Goal: Information Seeking & Learning: Learn about a topic

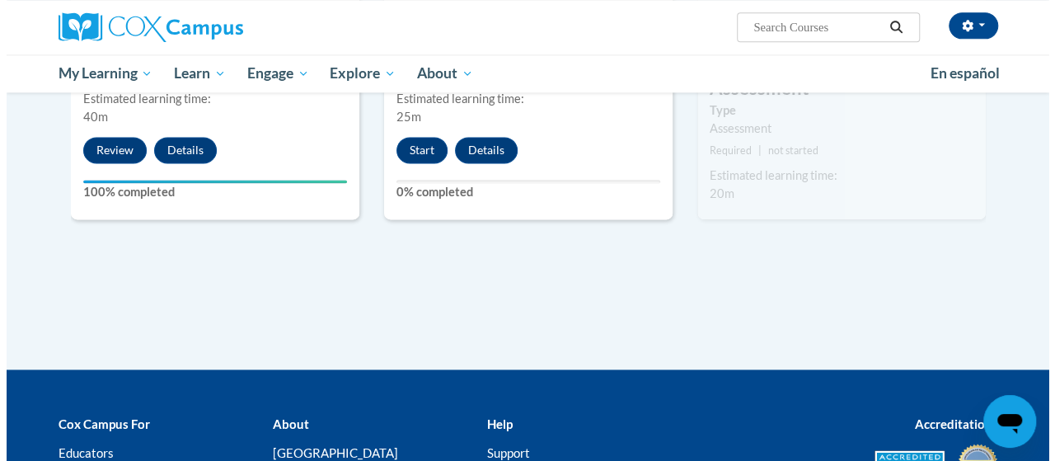
scroll to position [1116, 0]
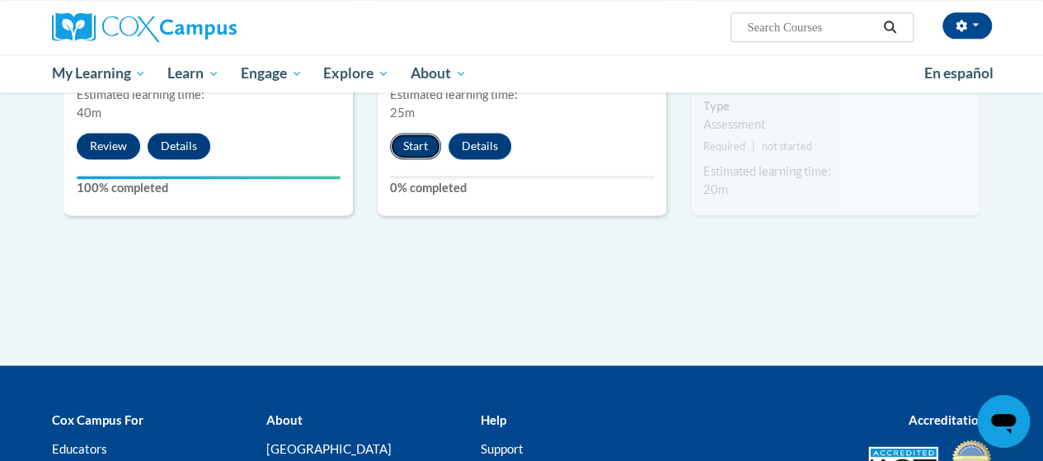
click at [412, 153] on button "Start" at bounding box center [415, 146] width 51 height 26
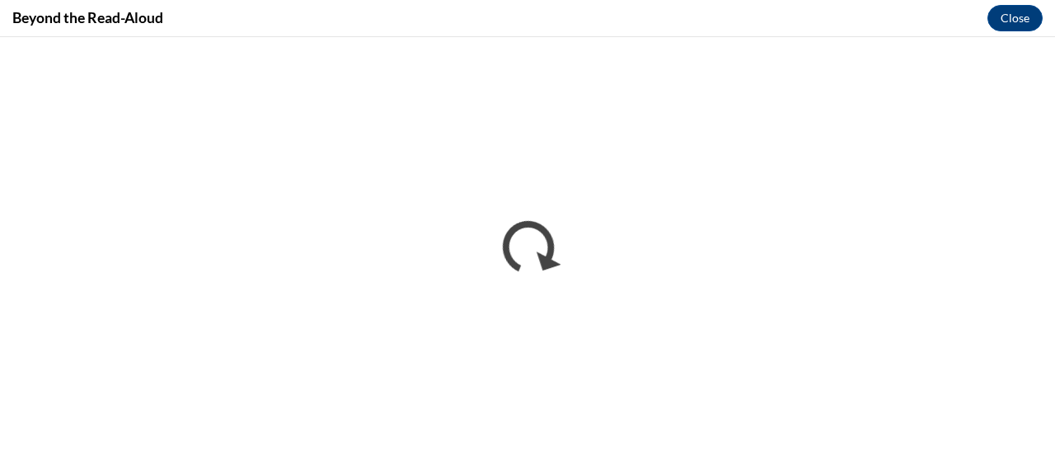
scroll to position [0, 0]
